Goal: Transaction & Acquisition: Purchase product/service

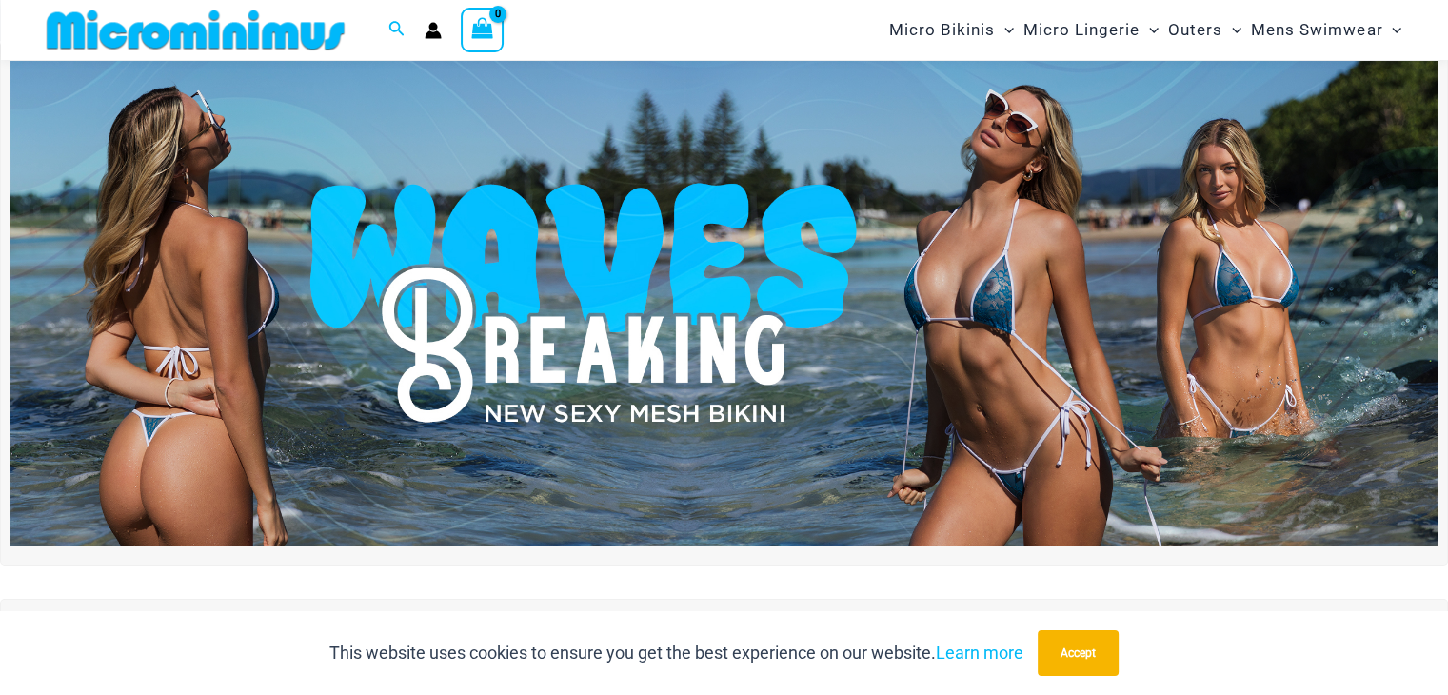
scroll to position [49, 0]
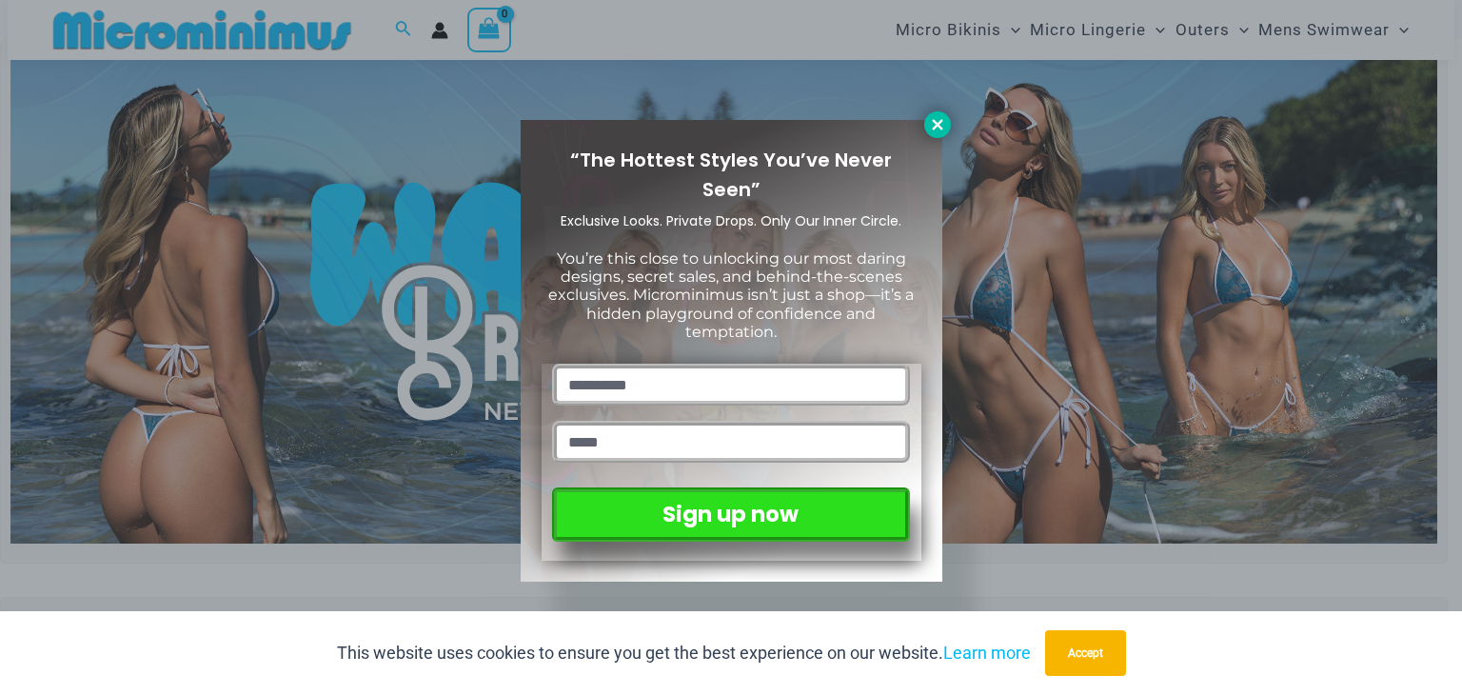
click at [931, 128] on icon at bounding box center [937, 124] width 17 height 17
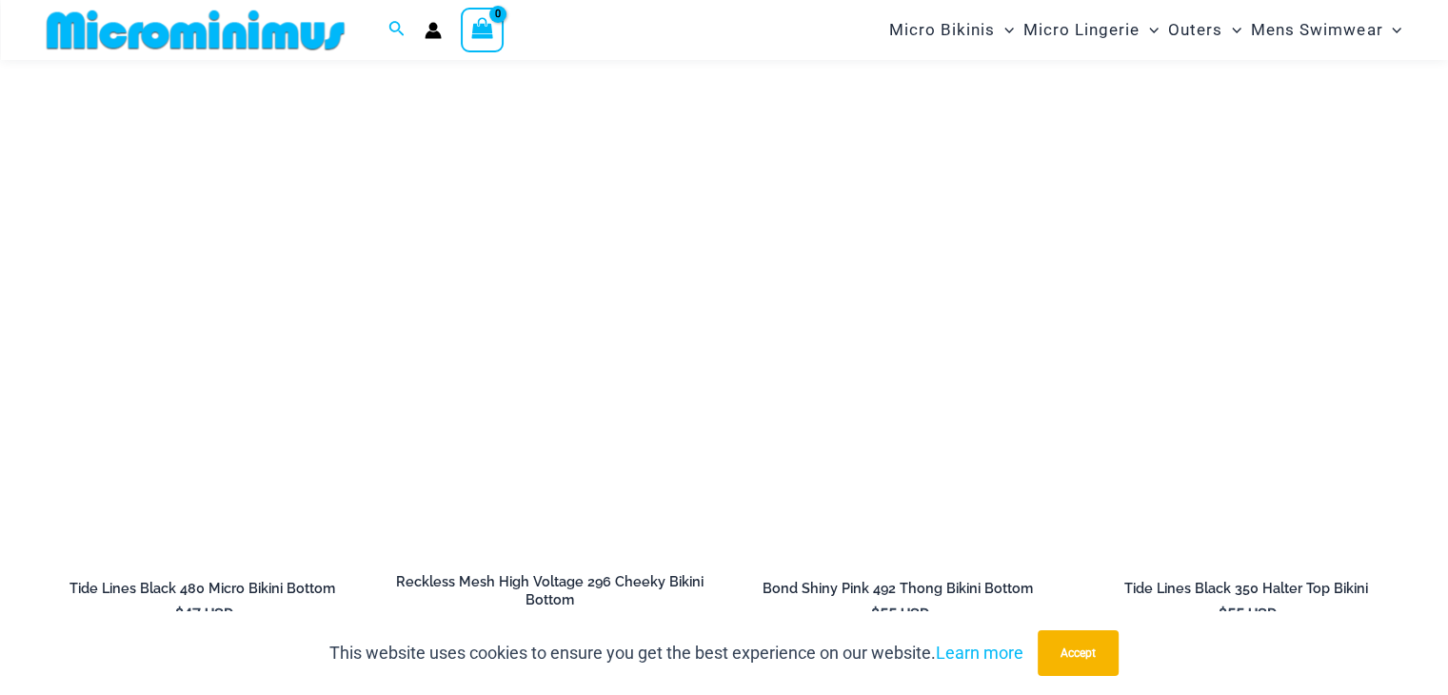
scroll to position [5988, 0]
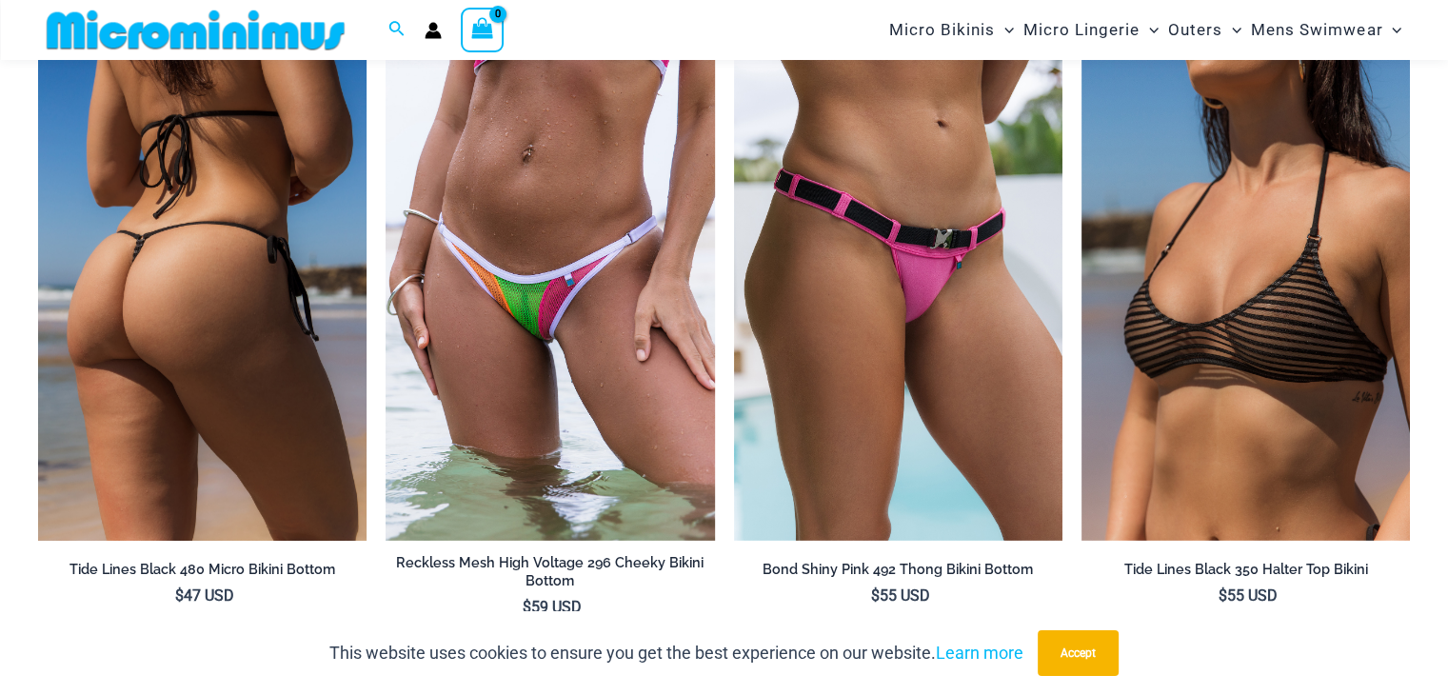
click at [290, 289] on img at bounding box center [202, 294] width 328 height 493
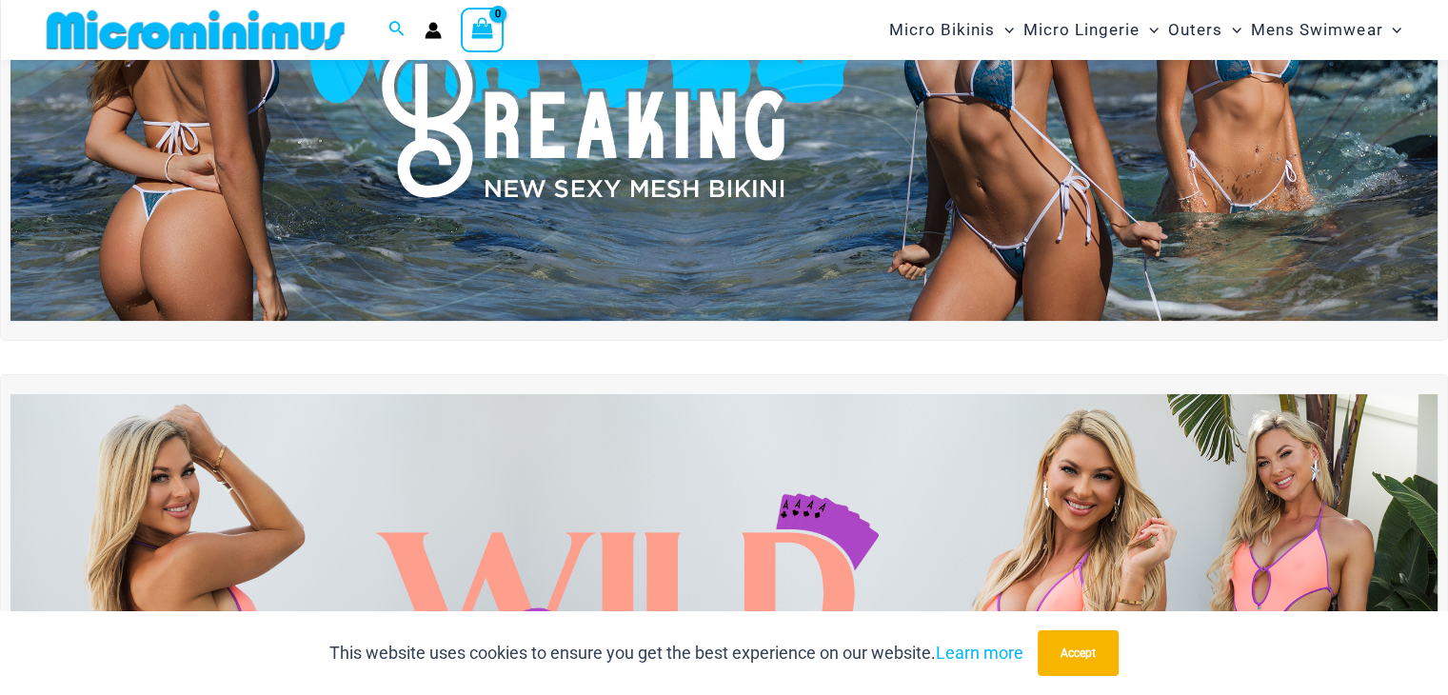
scroll to position [0, 0]
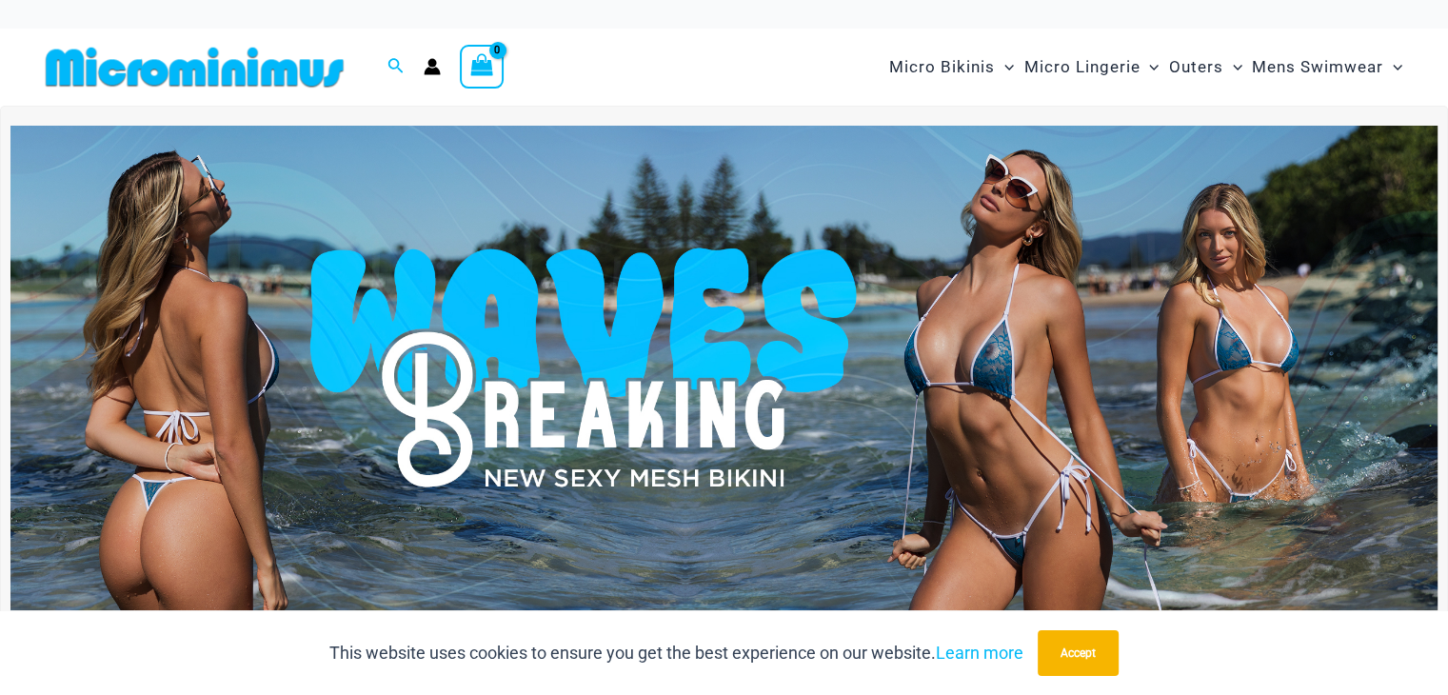
click at [602, 397] on img at bounding box center [723, 368] width 1427 height 484
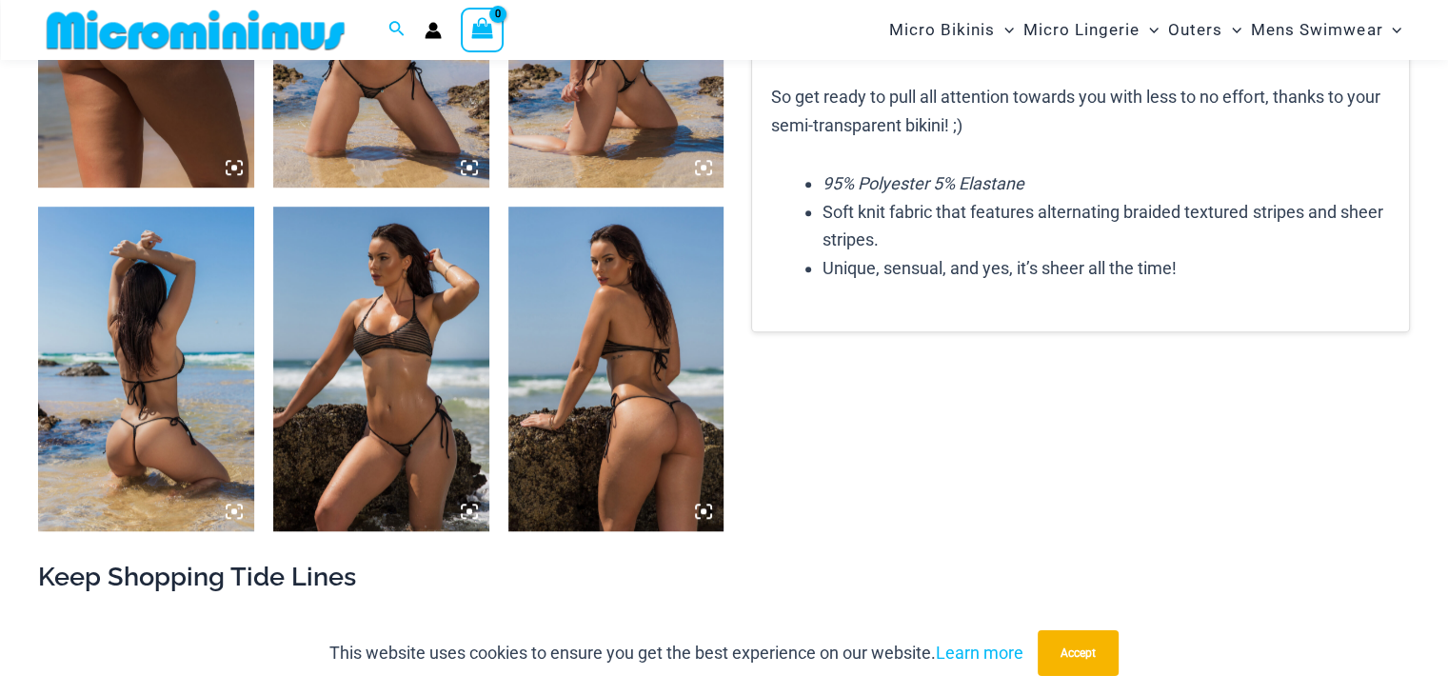
scroll to position [1359, 0]
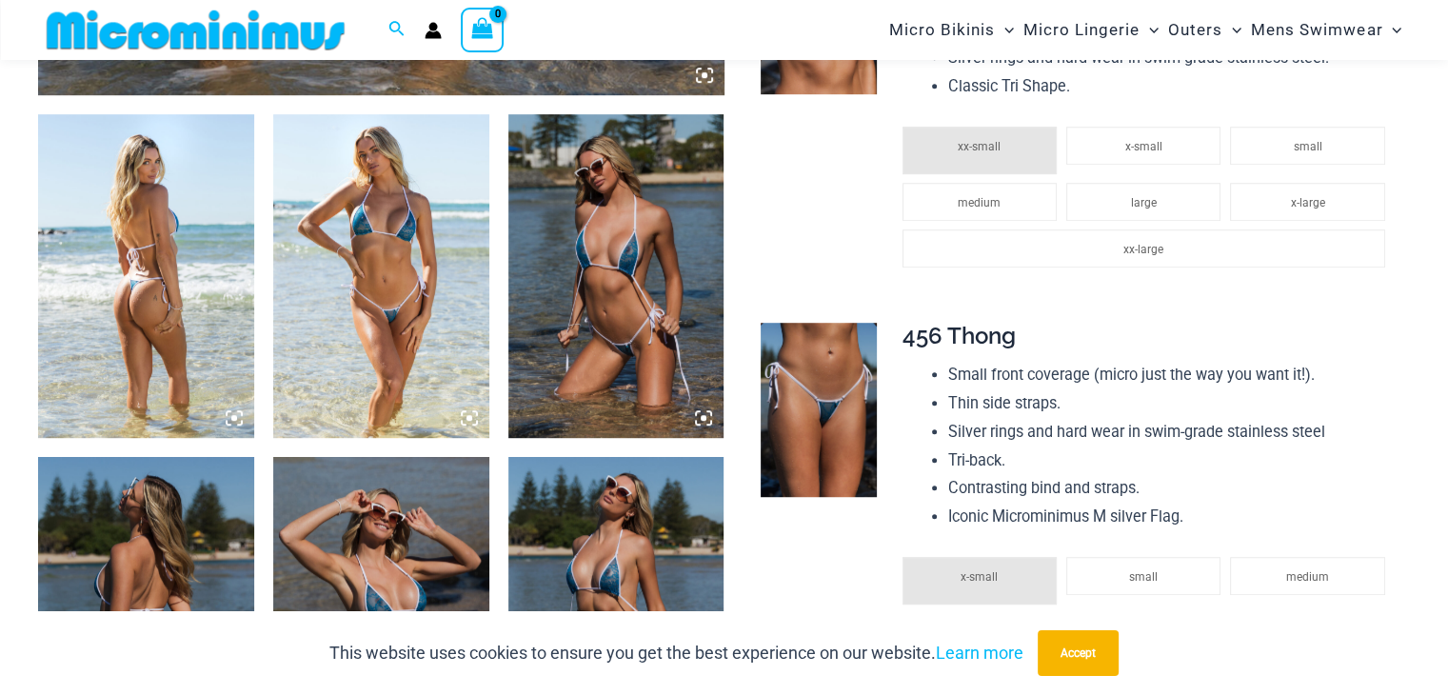
scroll to position [1108, 0]
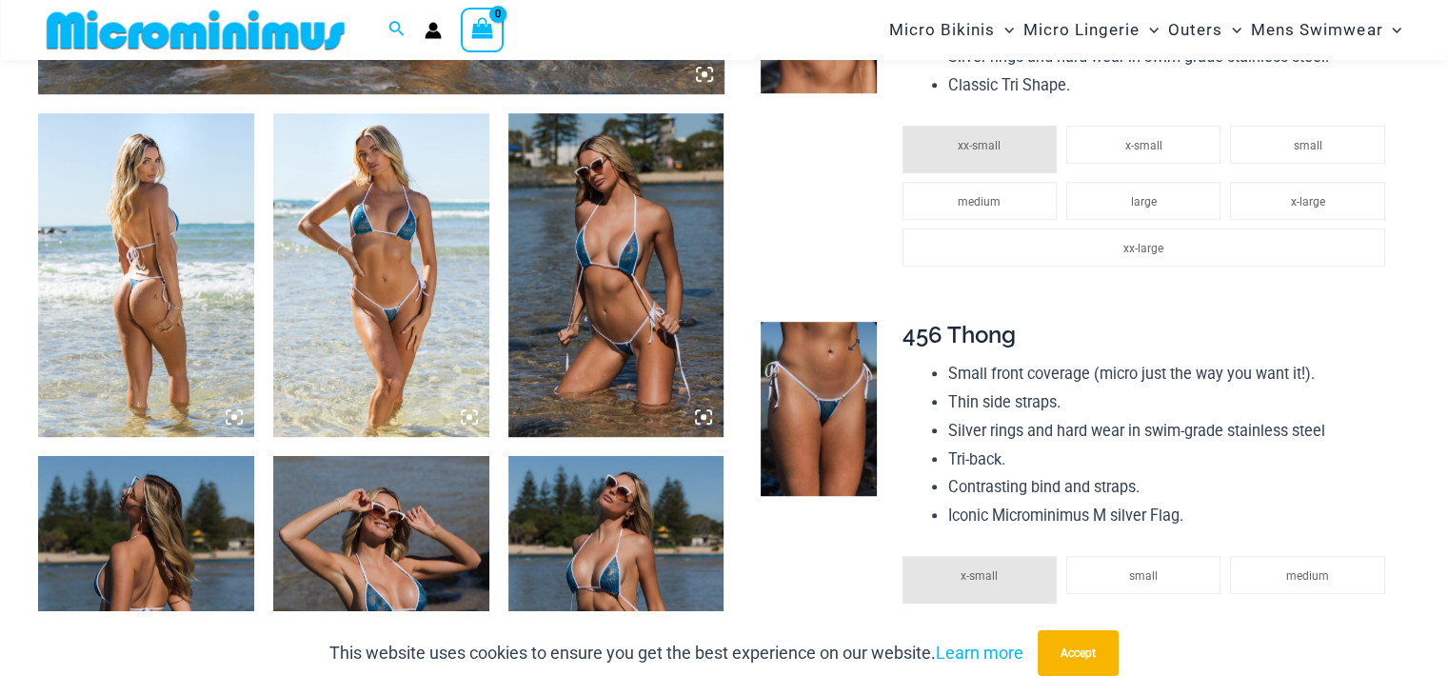
click at [800, 397] on img at bounding box center [818, 409] width 116 height 174
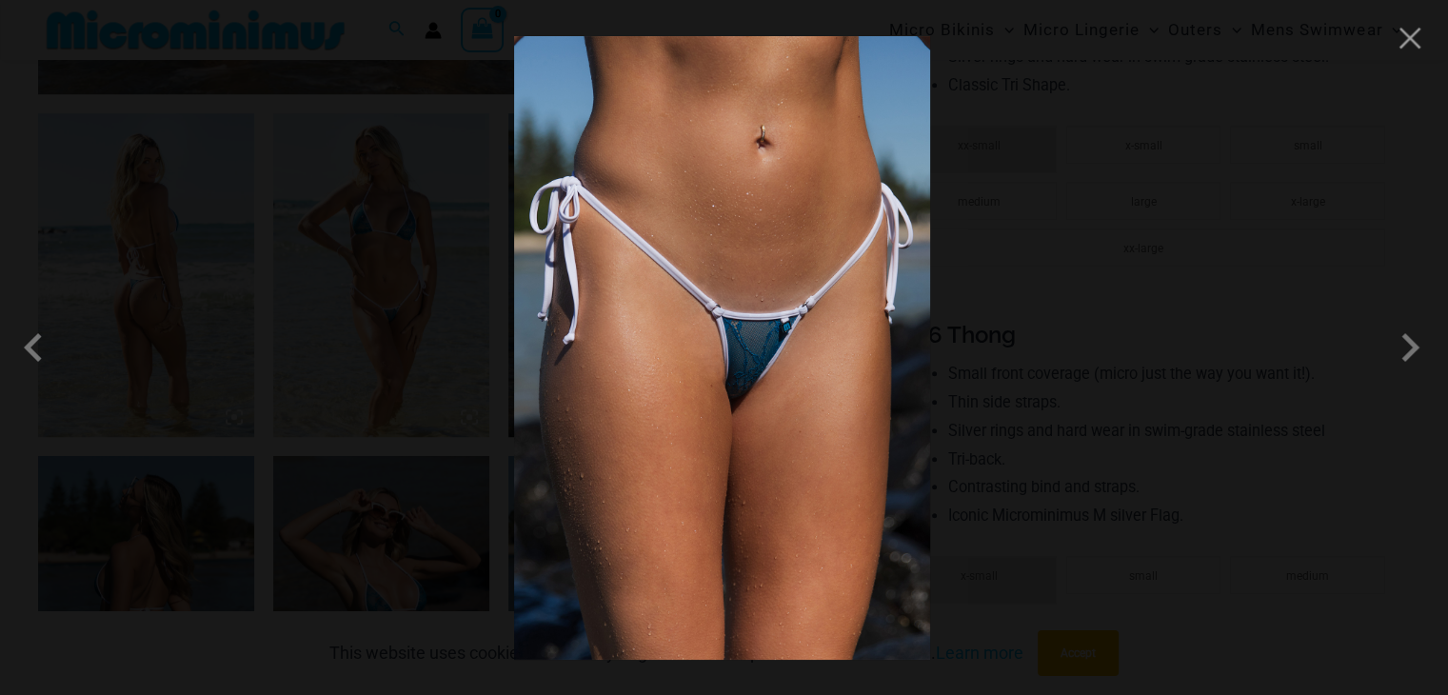
click at [727, 372] on img at bounding box center [722, 347] width 416 height 623
click at [1047, 382] on div at bounding box center [724, 347] width 1448 height 695
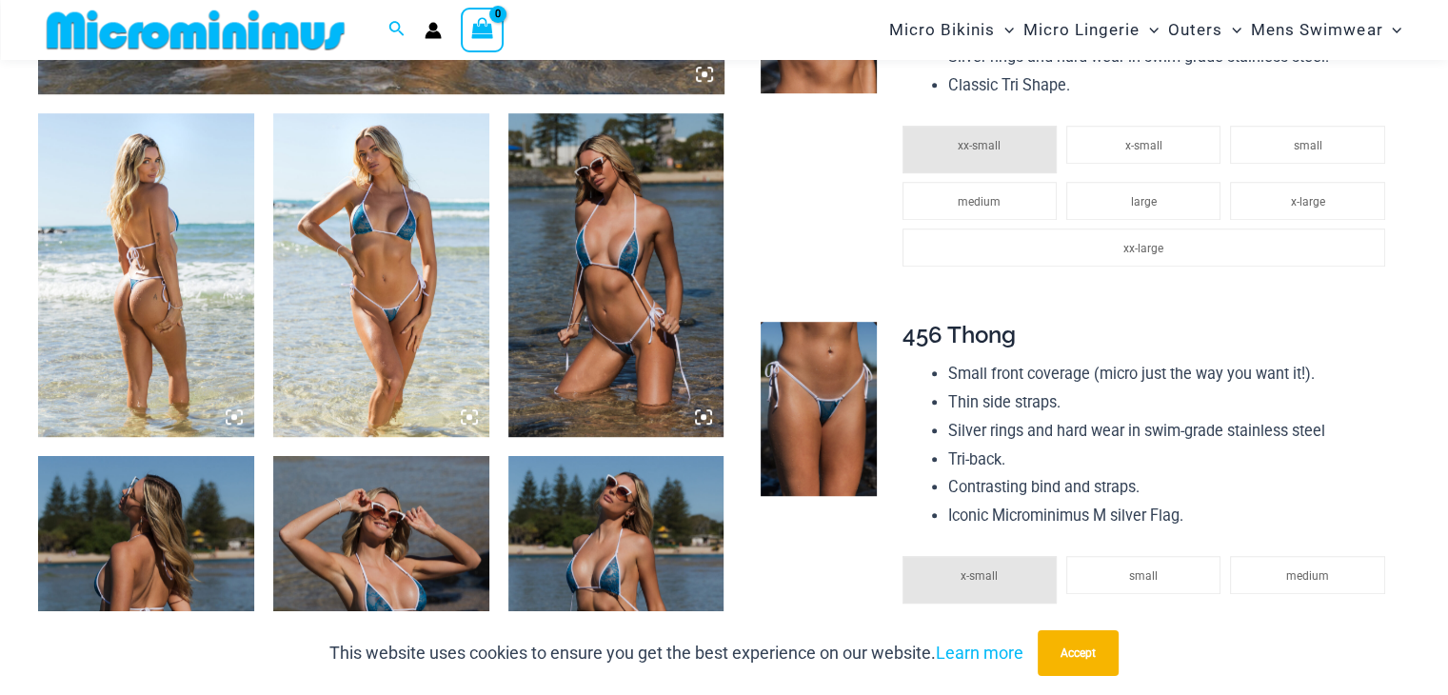
click at [601, 319] on img at bounding box center [616, 275] width 216 height 324
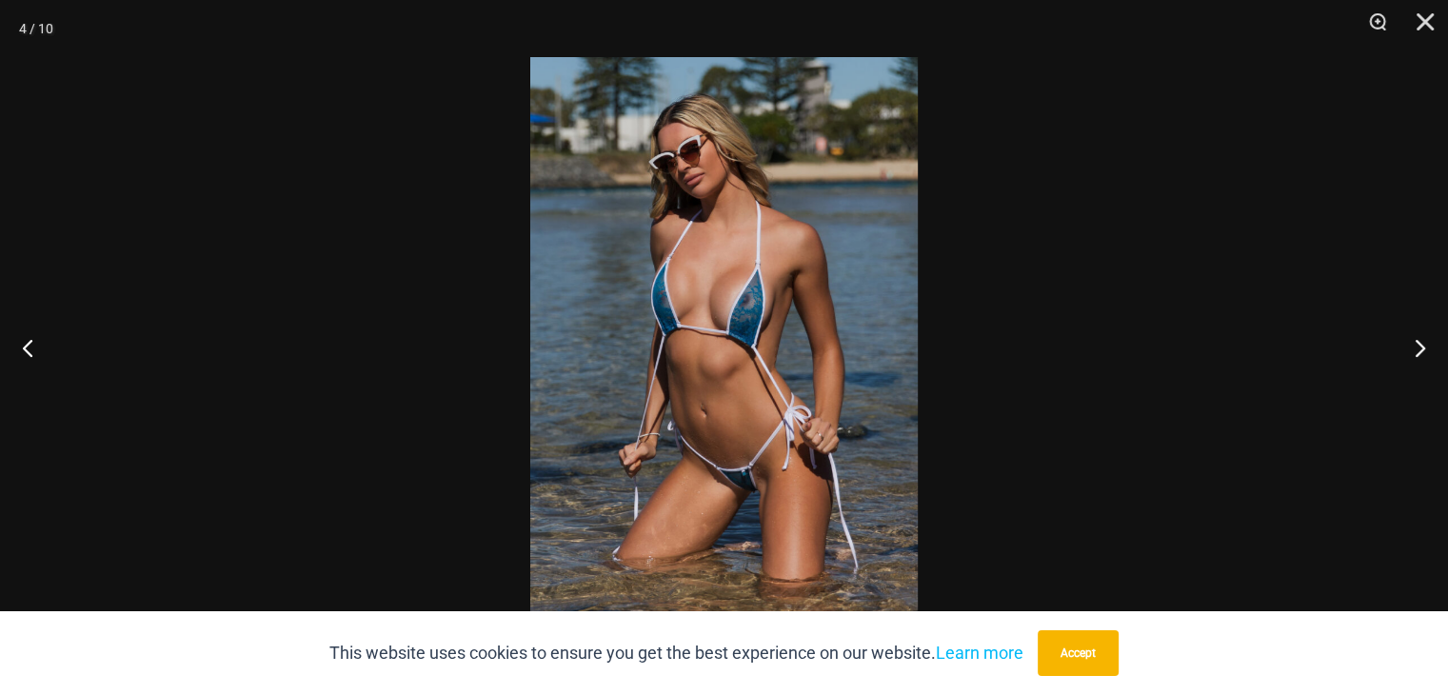
click at [709, 459] on img at bounding box center [723, 347] width 387 height 581
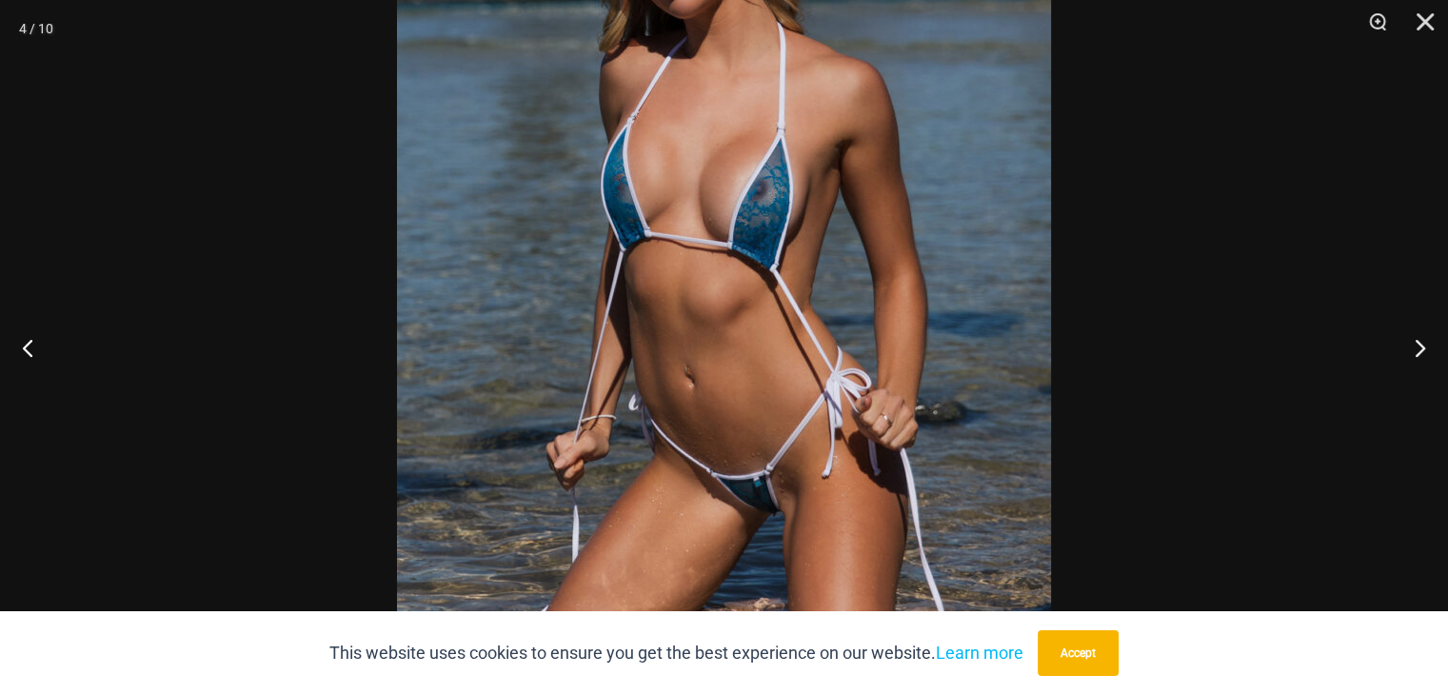
click at [746, 503] on img at bounding box center [724, 270] width 654 height 980
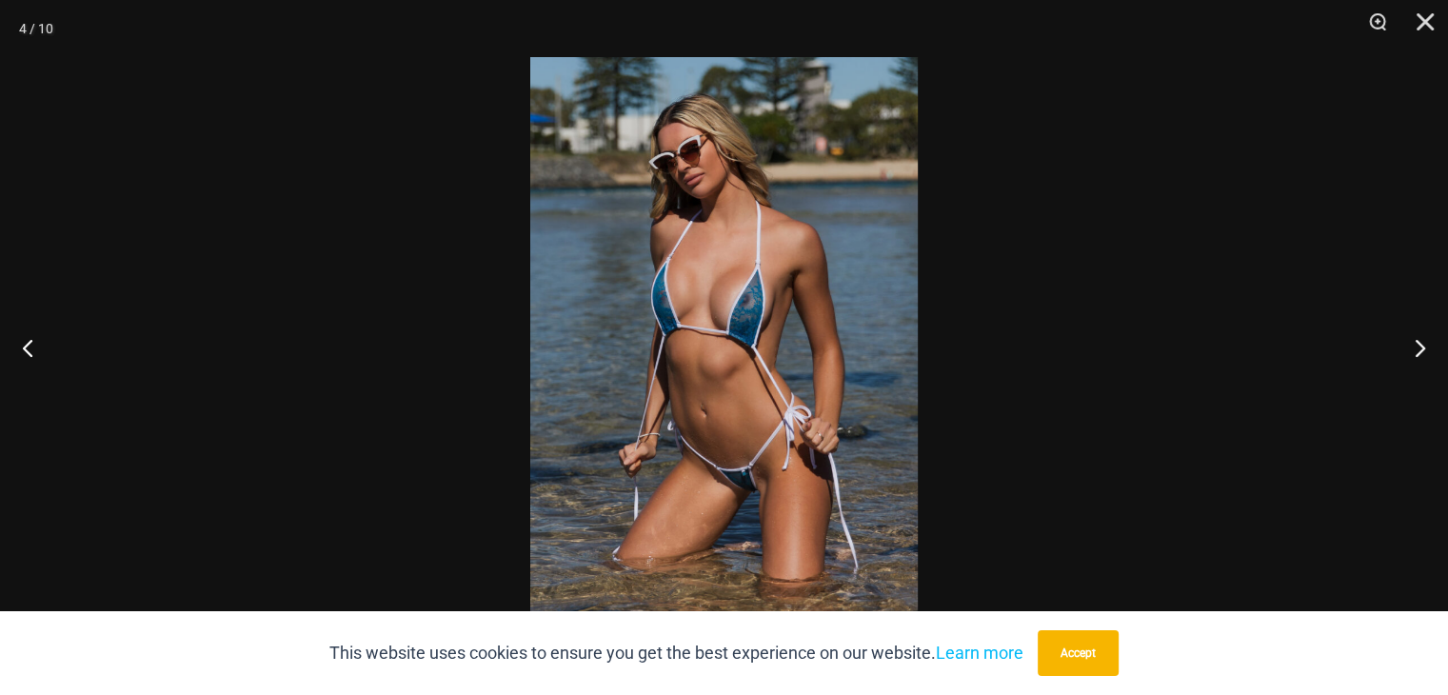
click at [1028, 470] on div at bounding box center [724, 347] width 1448 height 695
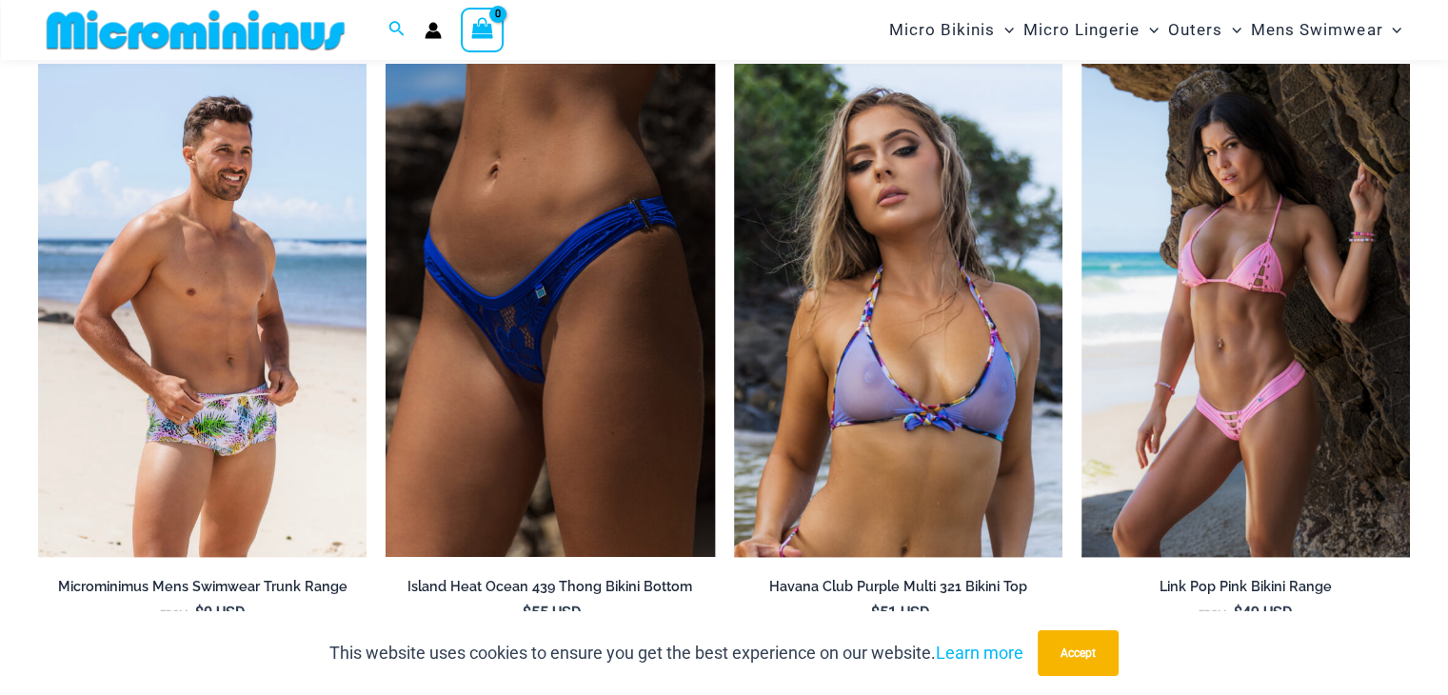
scroll to position [2840, 0]
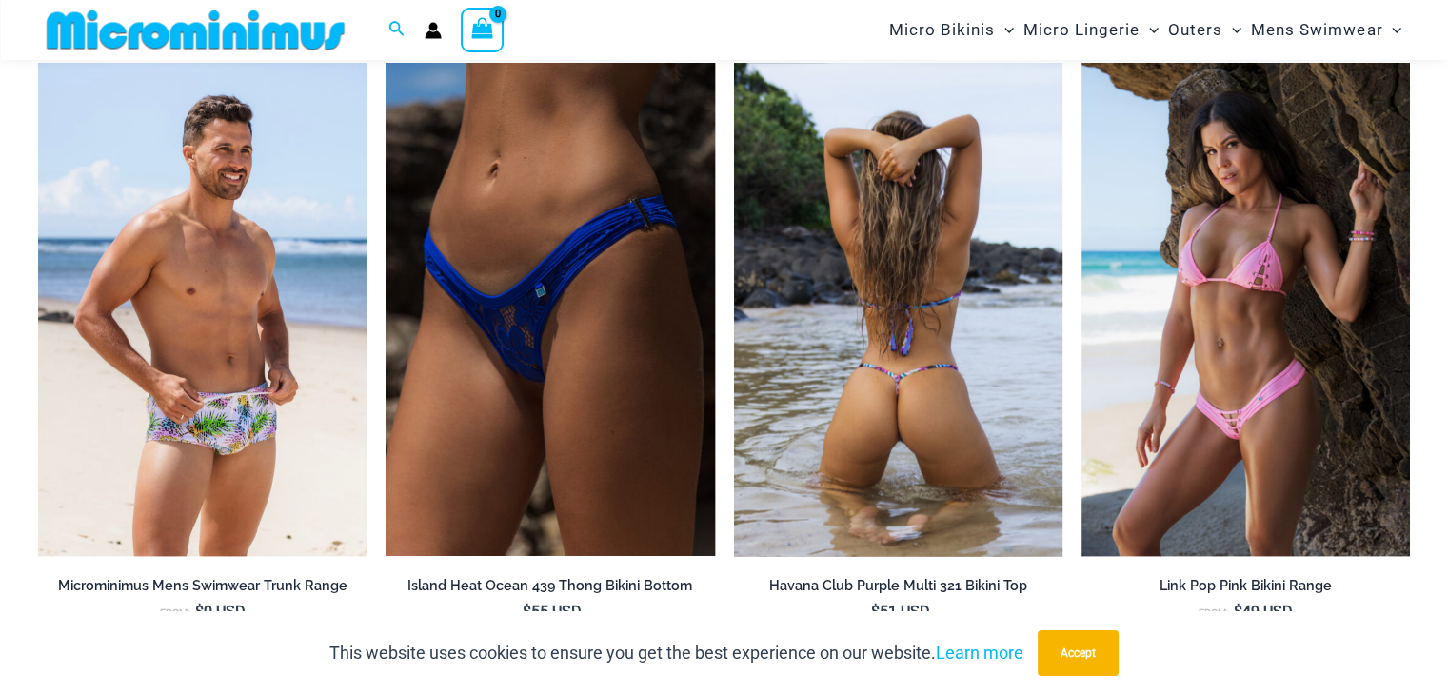
click at [875, 453] on img at bounding box center [898, 309] width 328 height 493
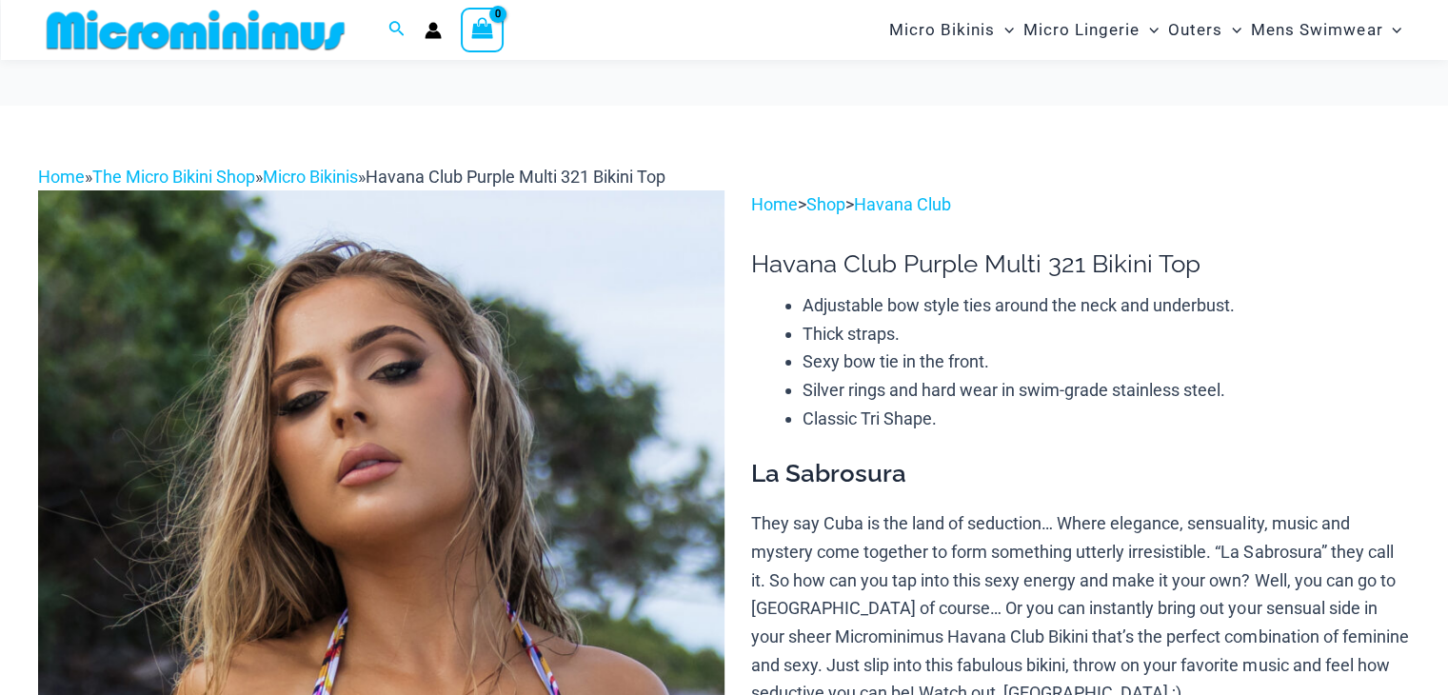
scroll to position [303, 0]
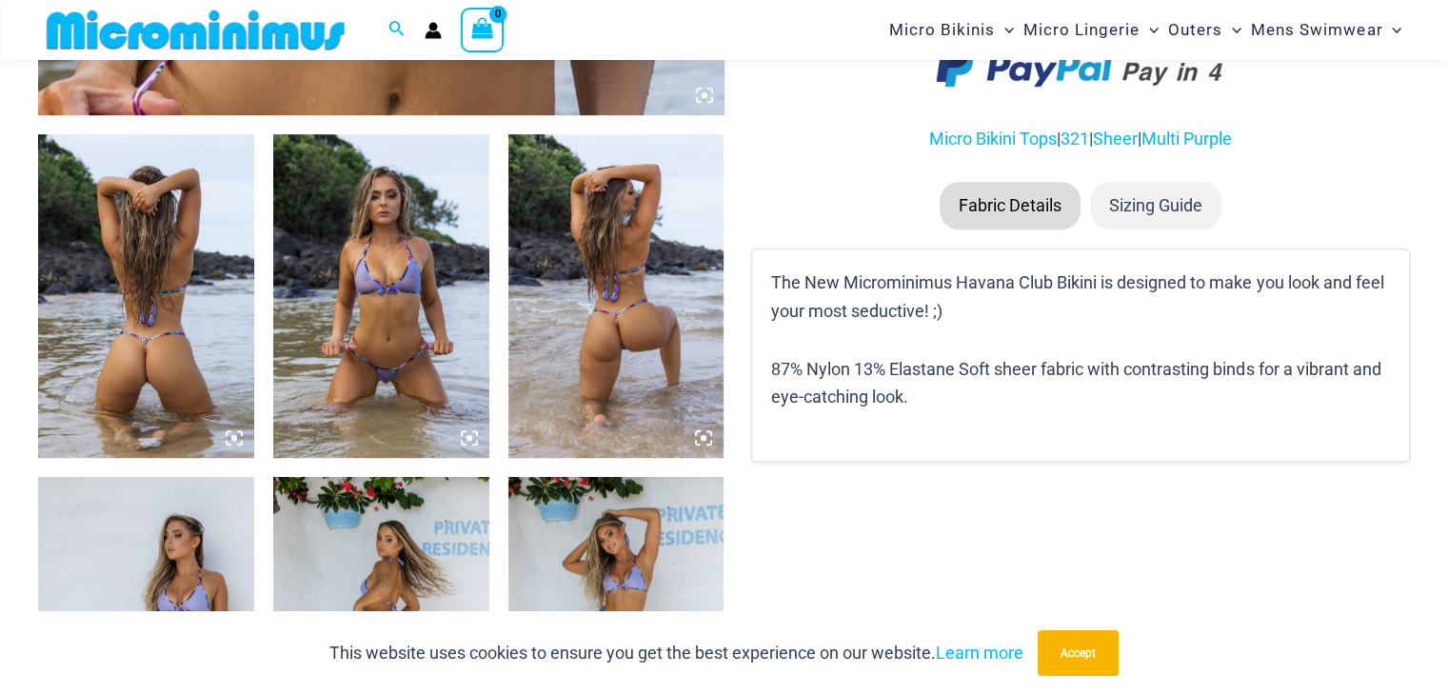
click at [403, 344] on img at bounding box center [381, 296] width 216 height 324
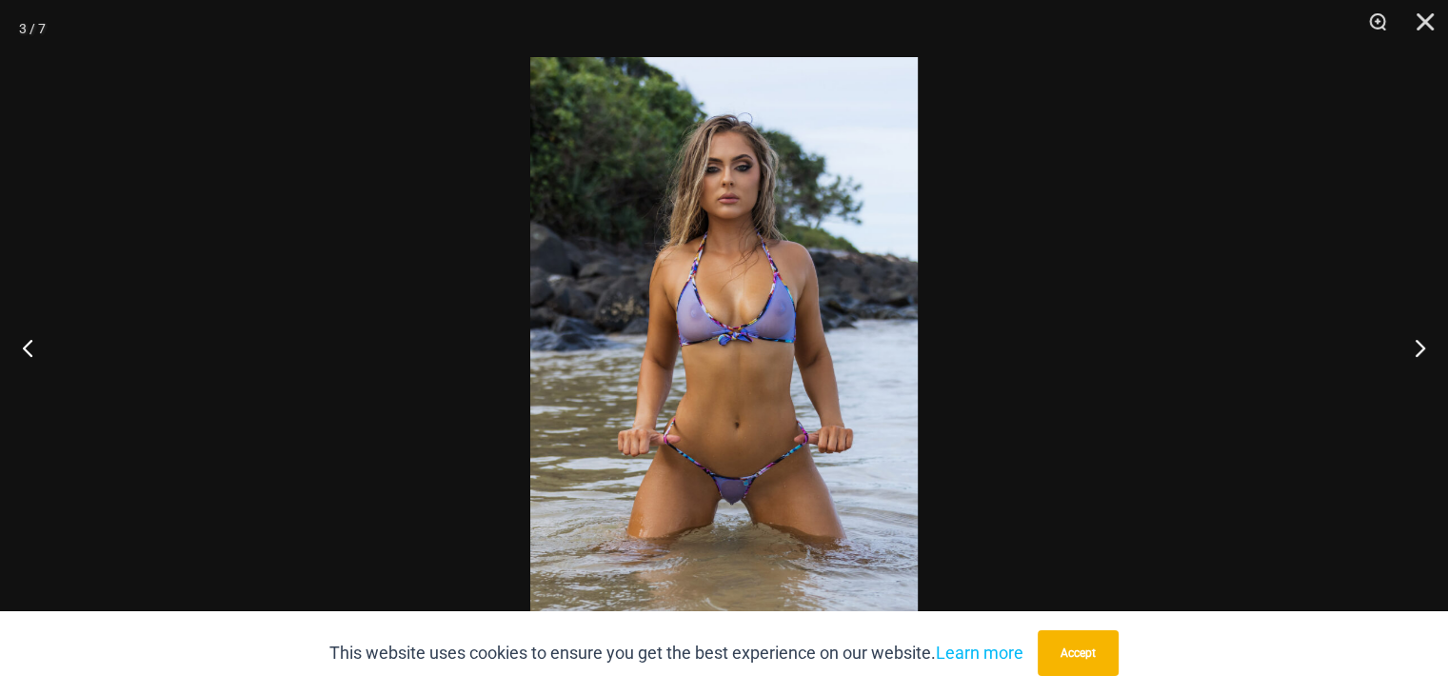
click at [726, 505] on img at bounding box center [723, 347] width 387 height 581
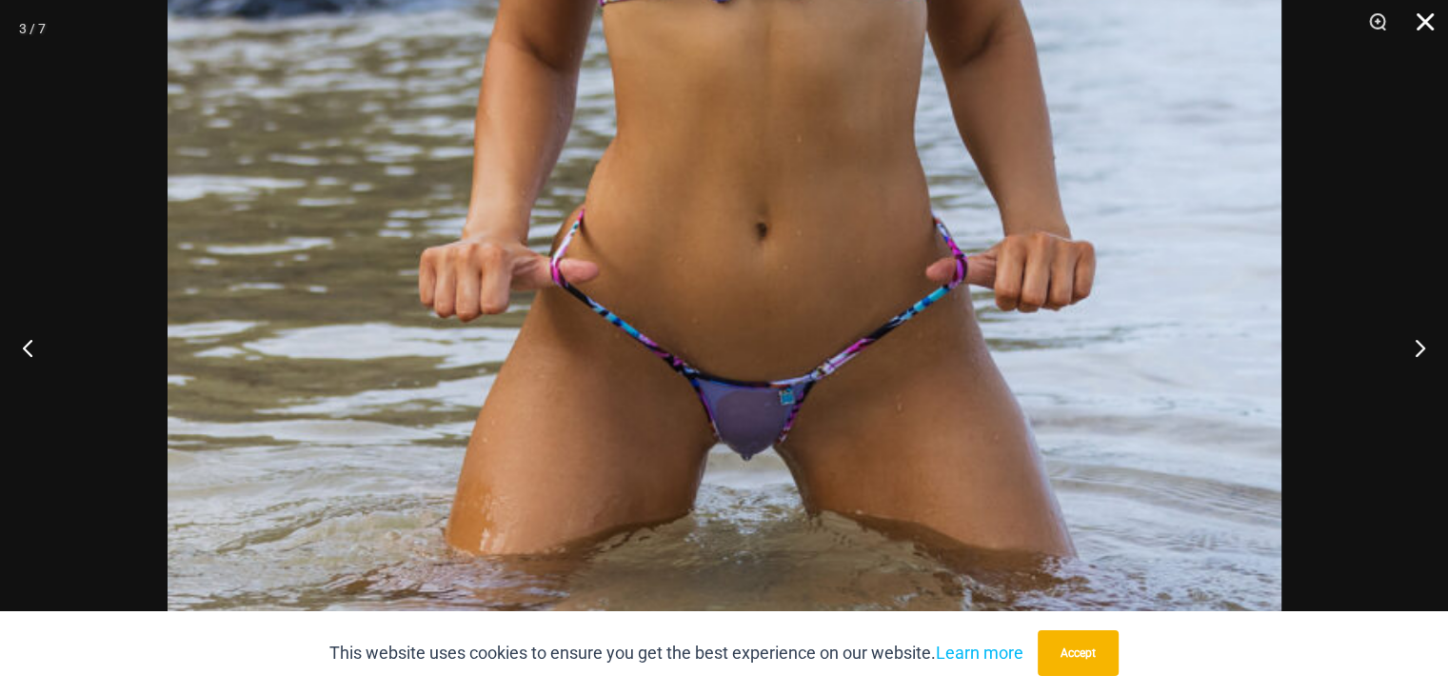
click at [1424, 25] on button "Close" at bounding box center [1418, 28] width 48 height 57
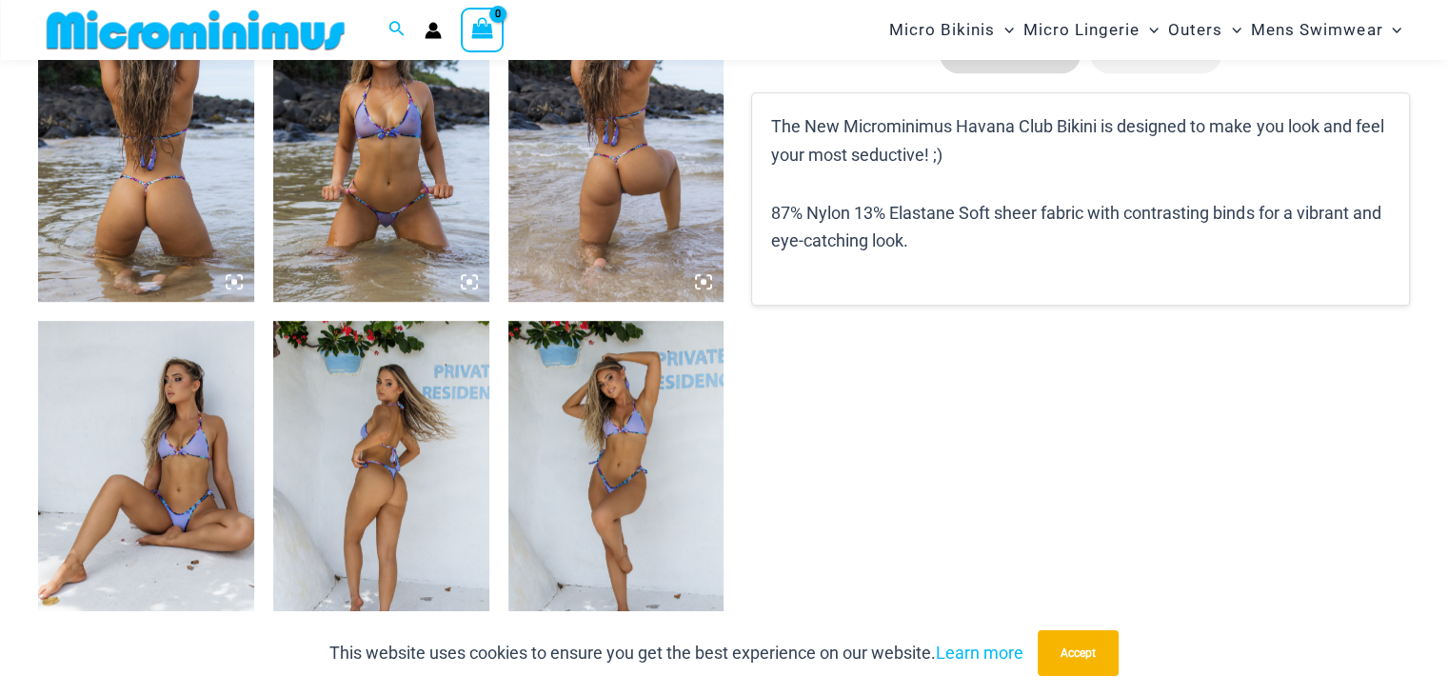
scroll to position [1242, 0]
click at [628, 172] on img at bounding box center [616, 141] width 216 height 324
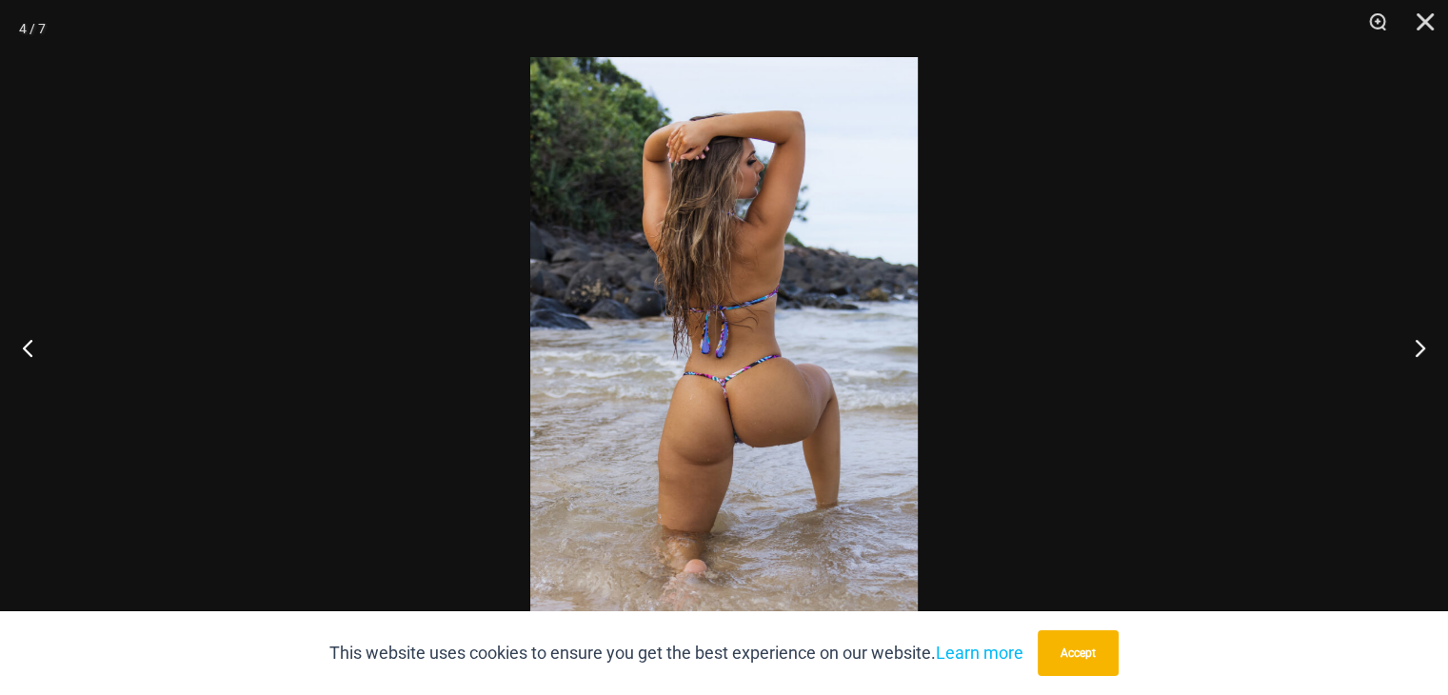
click at [1095, 406] on div at bounding box center [724, 347] width 1448 height 695
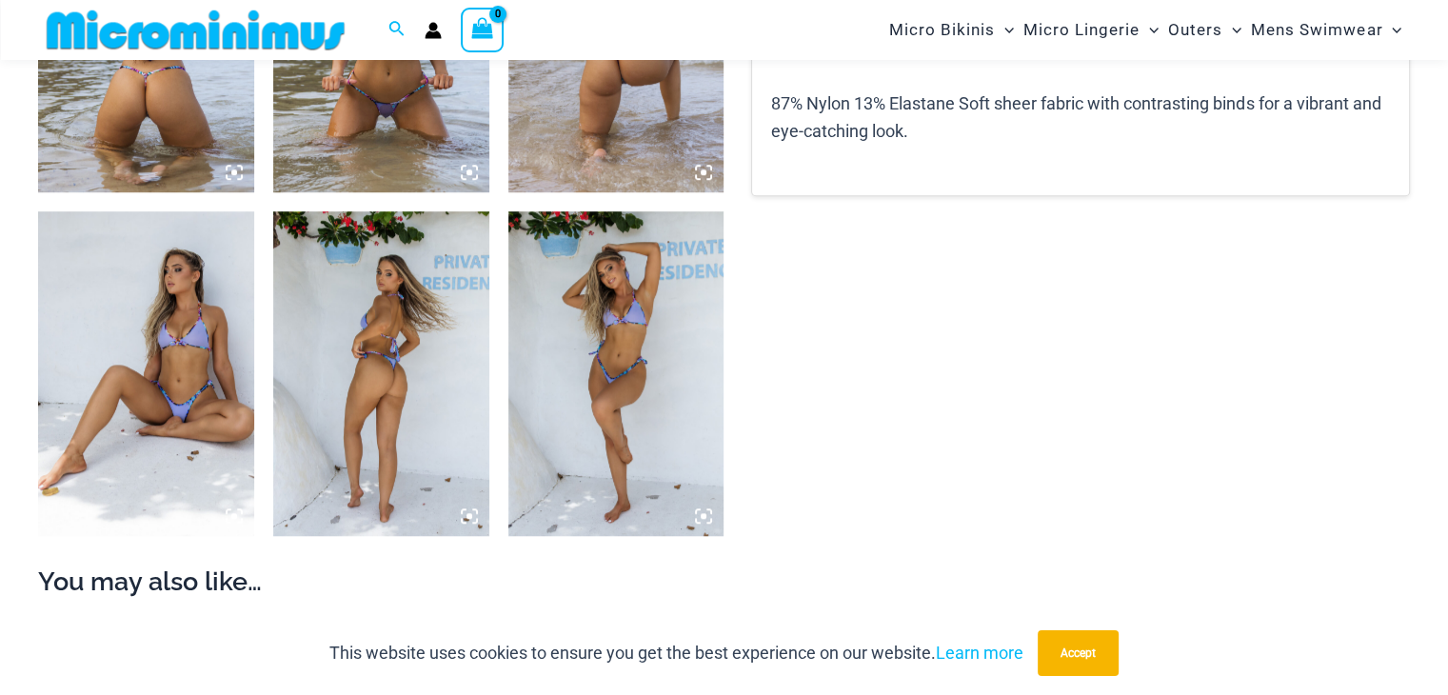
scroll to position [1353, 0]
click at [182, 418] on img at bounding box center [146, 372] width 216 height 324
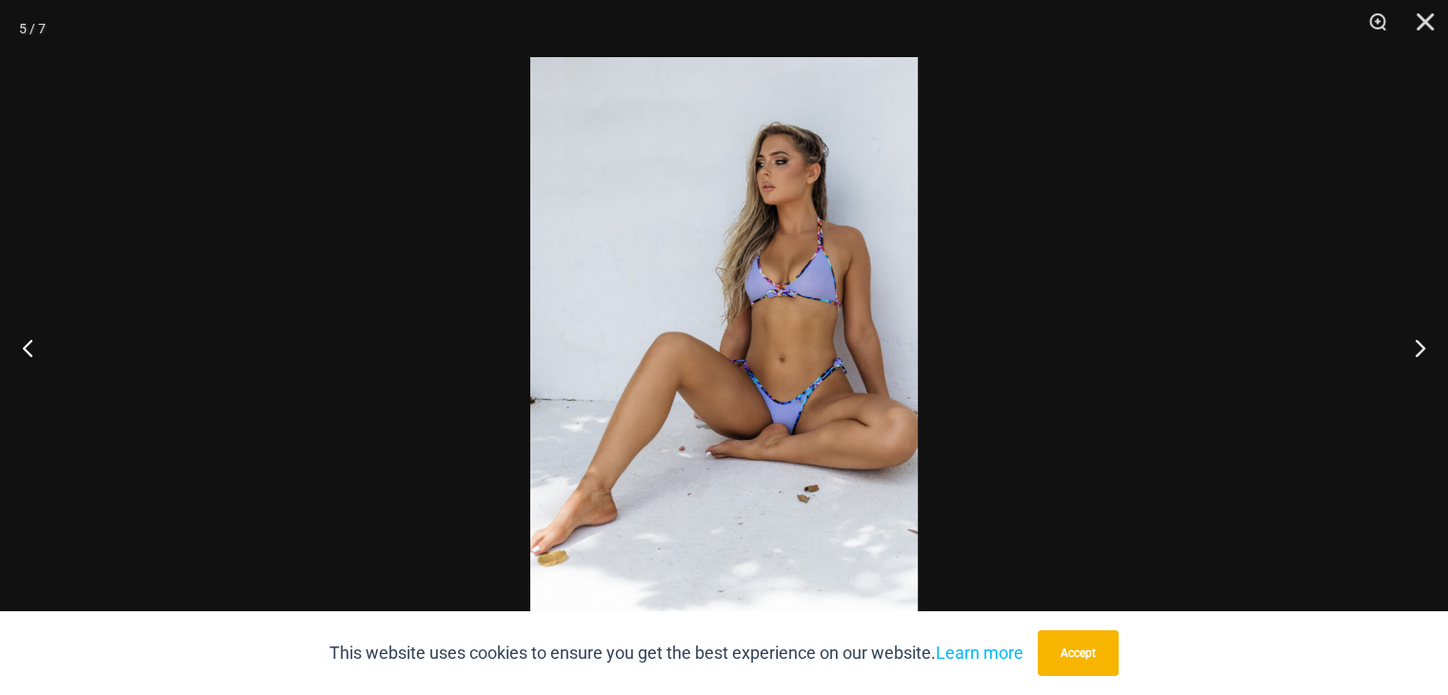
click at [1045, 385] on div at bounding box center [724, 347] width 1448 height 695
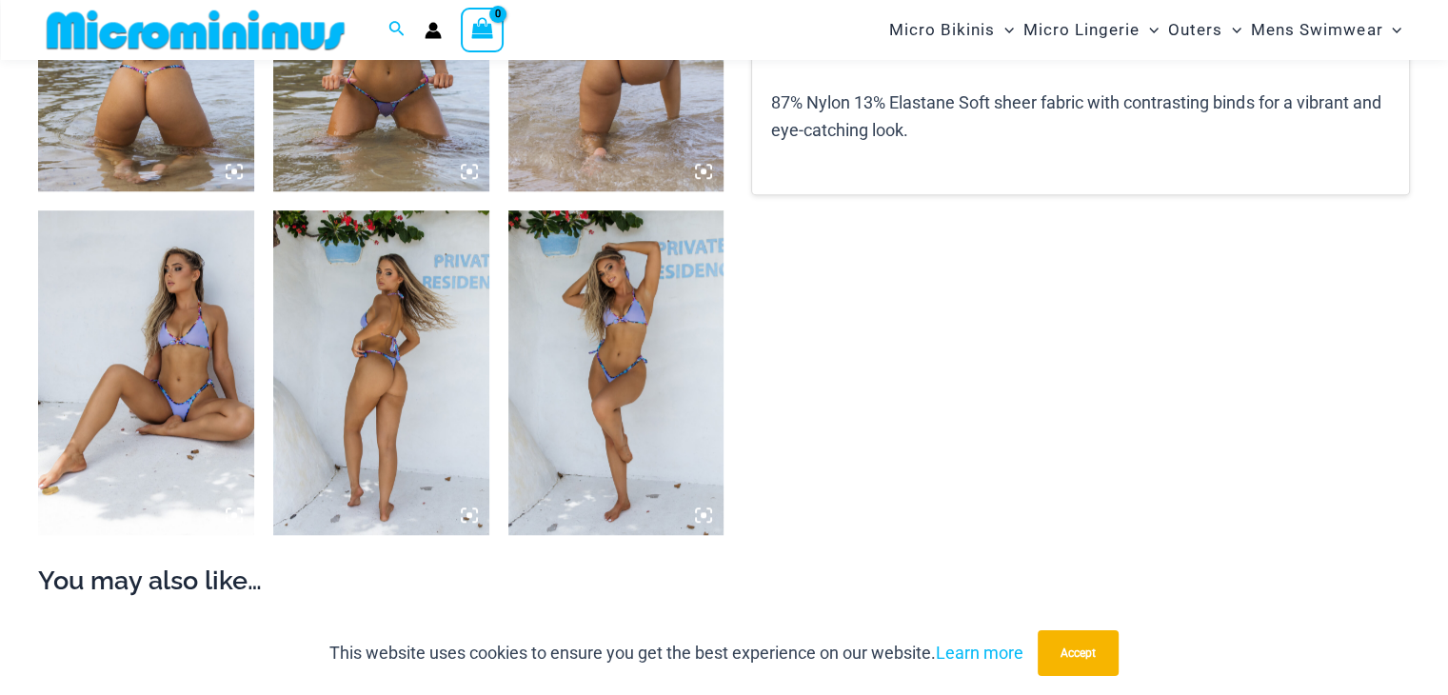
click at [580, 421] on img at bounding box center [616, 372] width 216 height 324
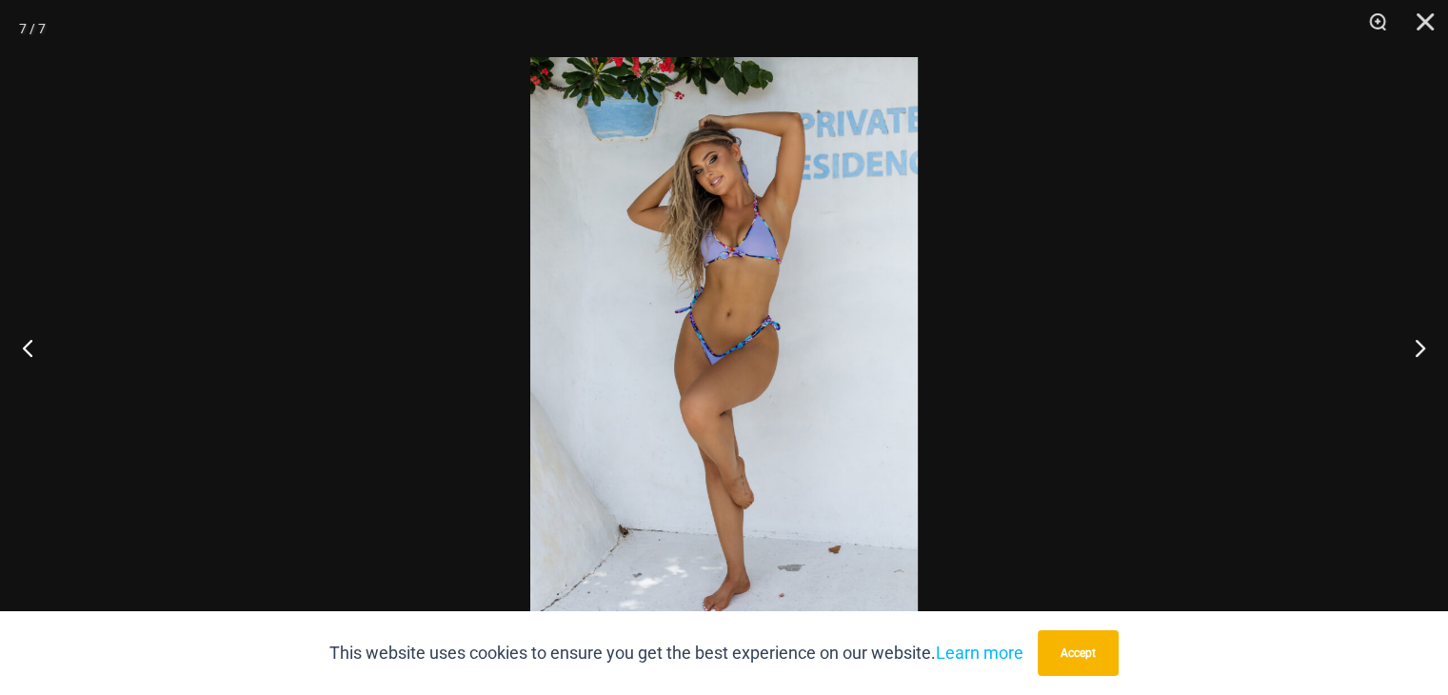
click at [704, 576] on img at bounding box center [723, 347] width 387 height 581
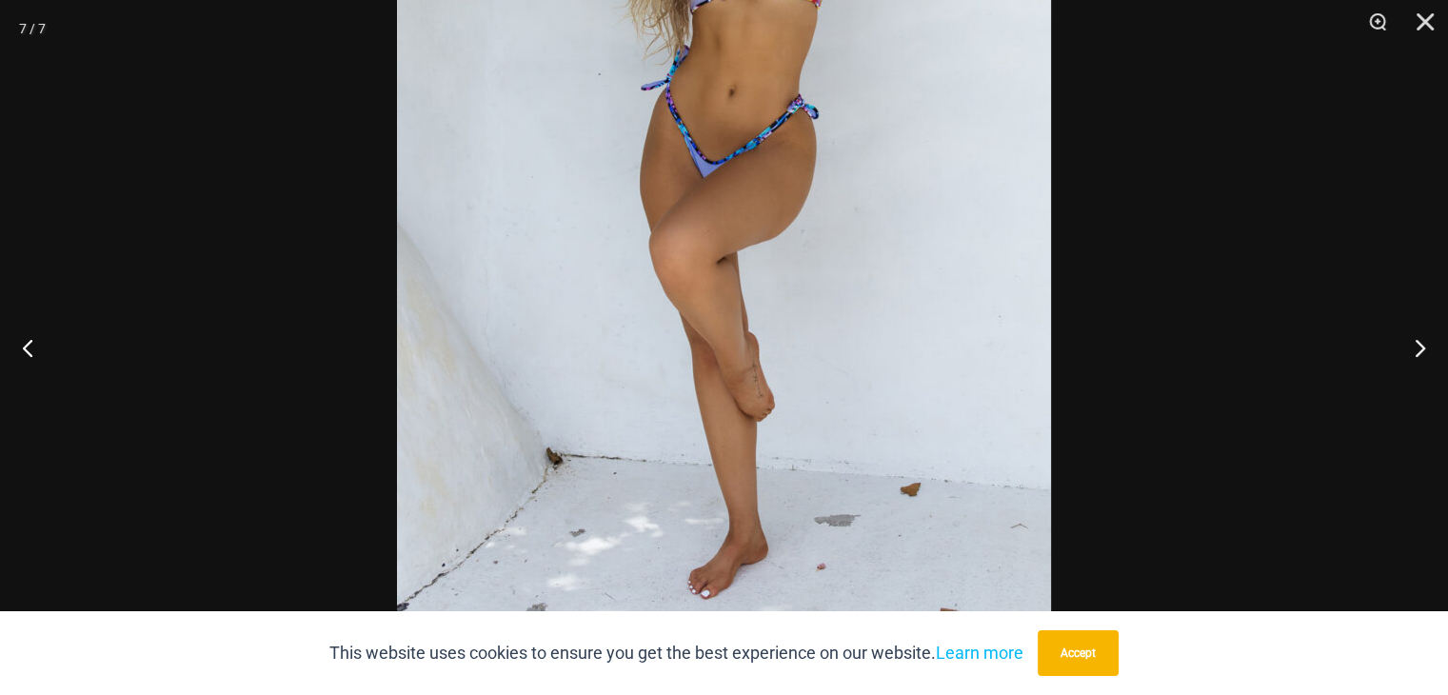
click at [1144, 319] on div at bounding box center [724, 347] width 1448 height 695
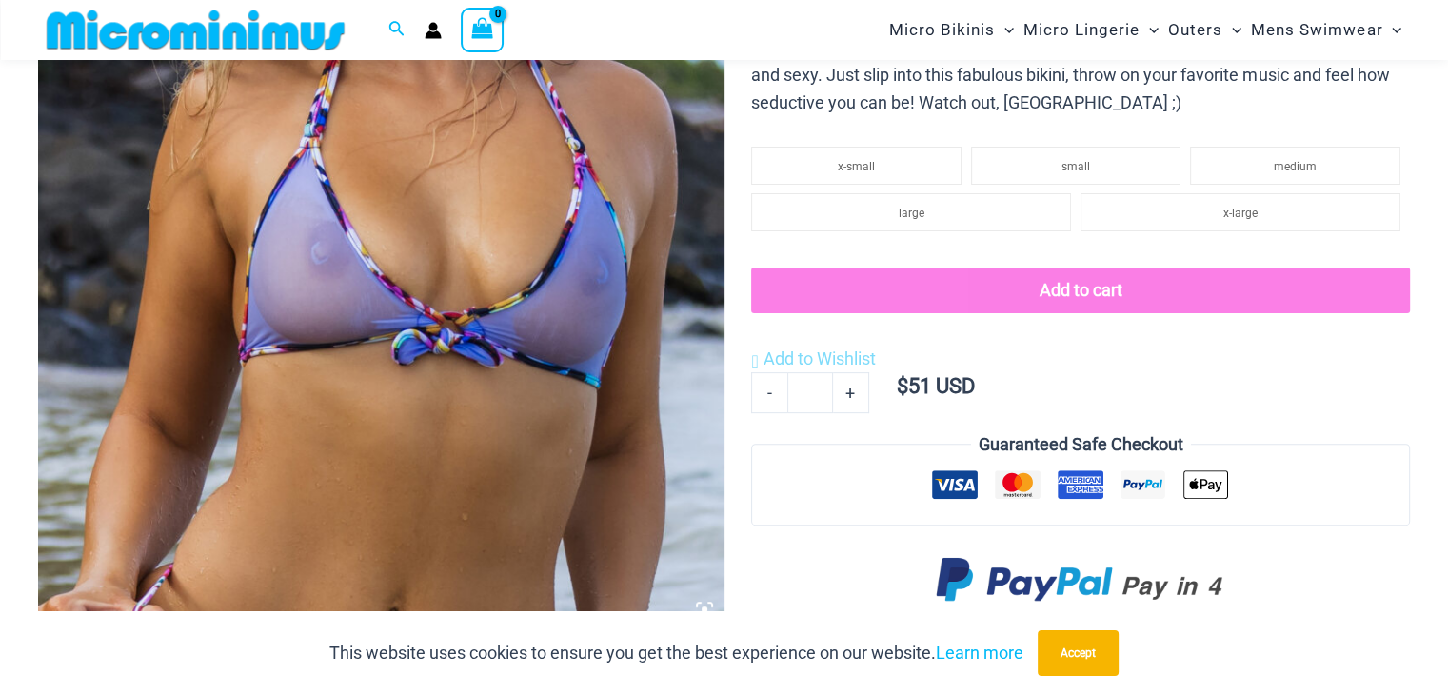
scroll to position [0, 0]
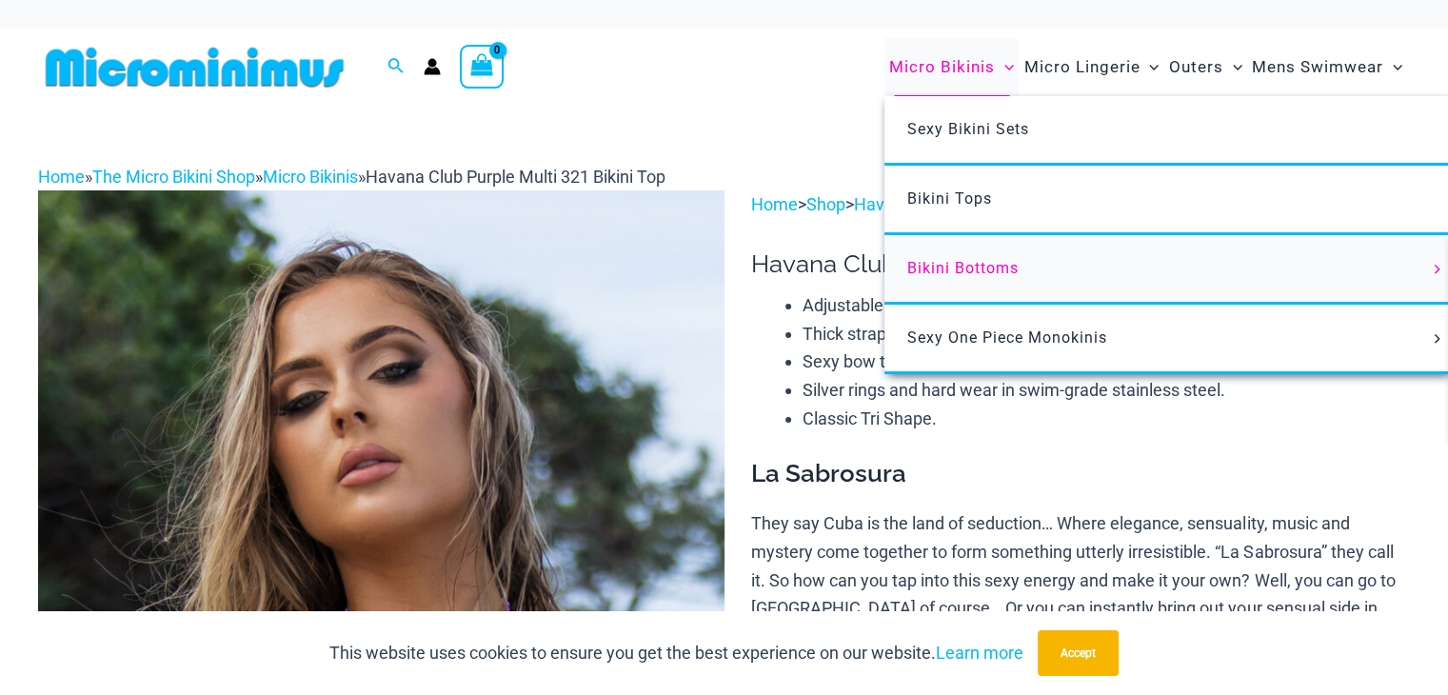
click at [953, 267] on span "Bikini Bottoms" at bounding box center [962, 268] width 111 height 18
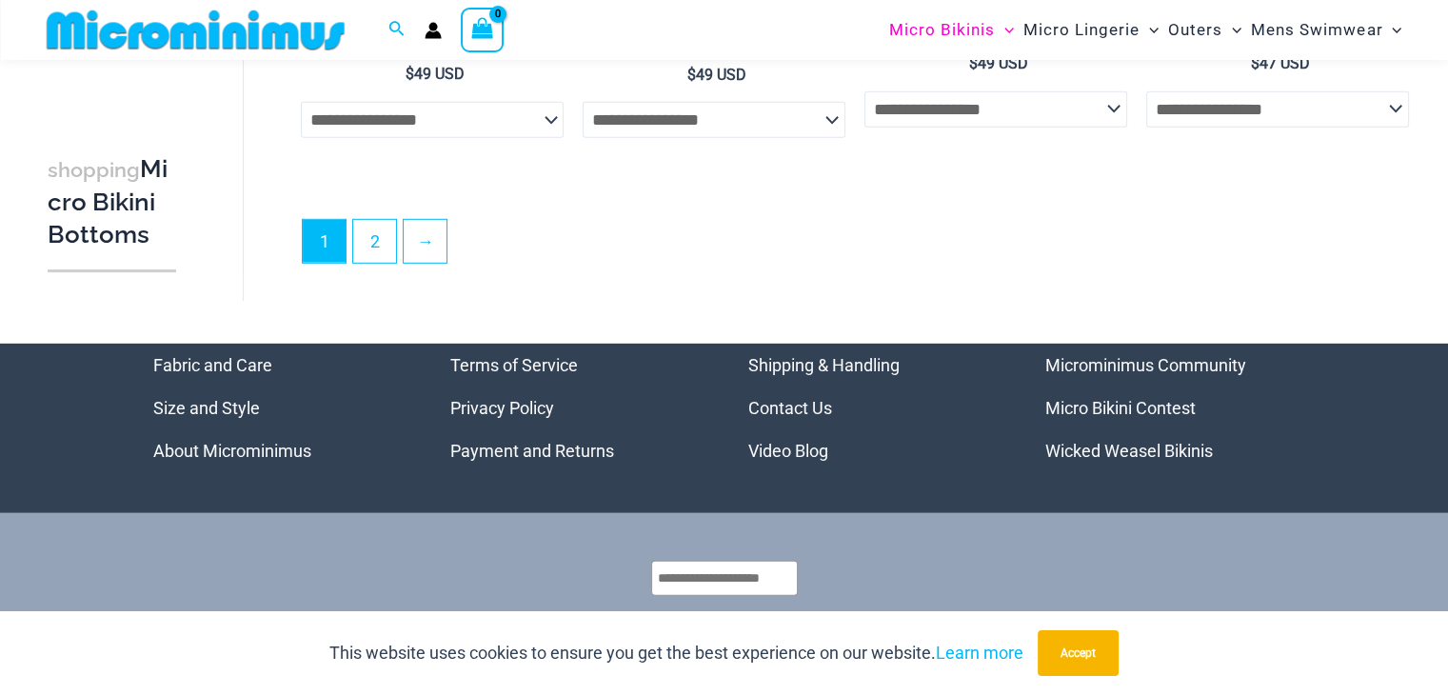
scroll to position [5585, 0]
